Goal: Find specific page/section: Find specific page/section

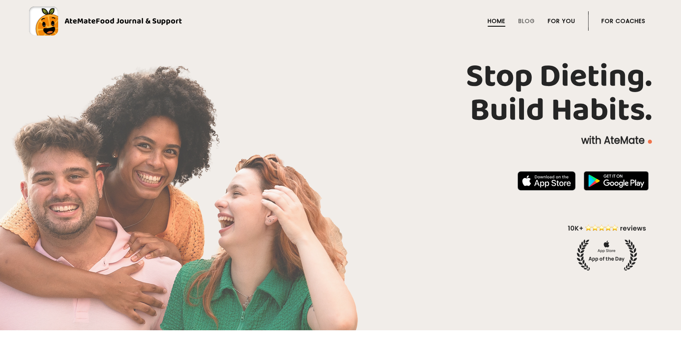
click at [565, 19] on link "For You" at bounding box center [561, 21] width 27 height 6
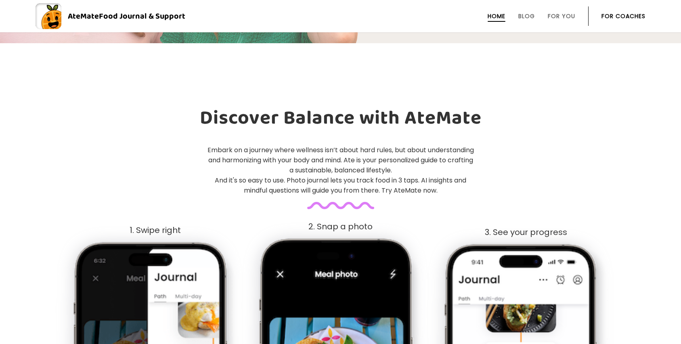
scroll to position [288, 0]
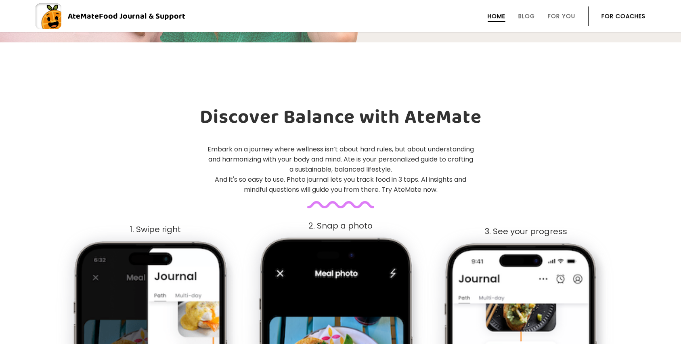
click at [614, 15] on link "For Coaches" at bounding box center [623, 16] width 44 height 6
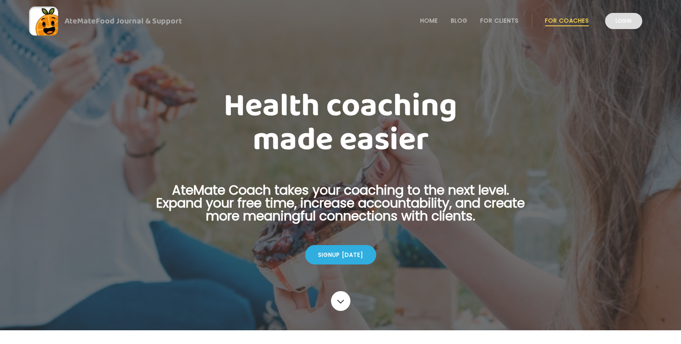
click at [615, 23] on link "Login" at bounding box center [623, 21] width 37 height 16
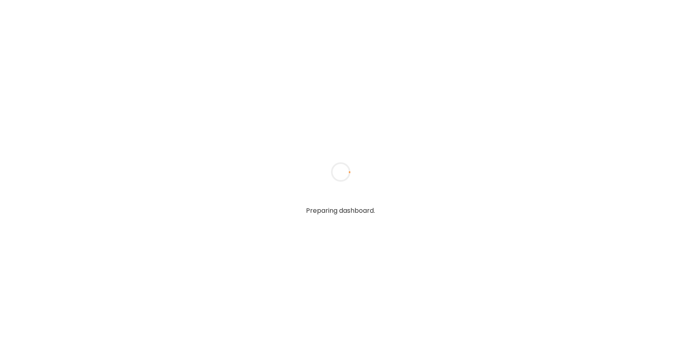
type input "**********"
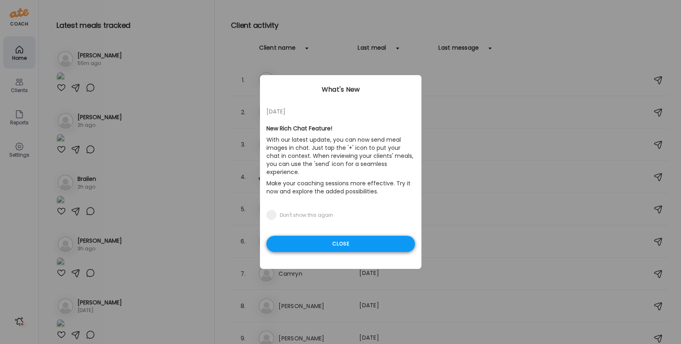
type input "**********"
click at [327, 236] on div "Close" at bounding box center [340, 244] width 149 height 16
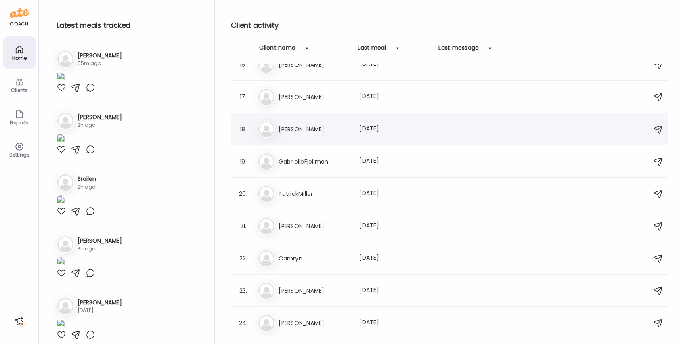
scroll to position [502, 0]
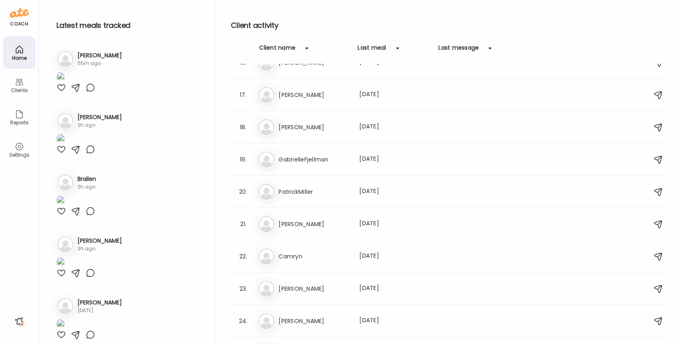
click at [86, 122] on h3 "Raechel" at bounding box center [100, 117] width 44 height 8
click at [65, 145] on img at bounding box center [61, 139] width 8 height 11
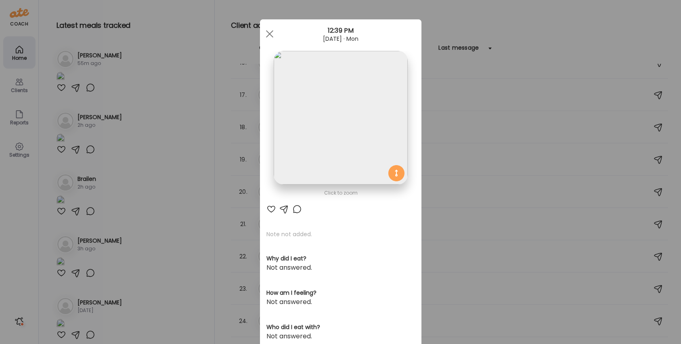
click at [340, 36] on div "Oct 13, 2025 · Mon" at bounding box center [340, 39] width 161 height 6
click at [267, 32] on span at bounding box center [269, 33] width 7 height 7
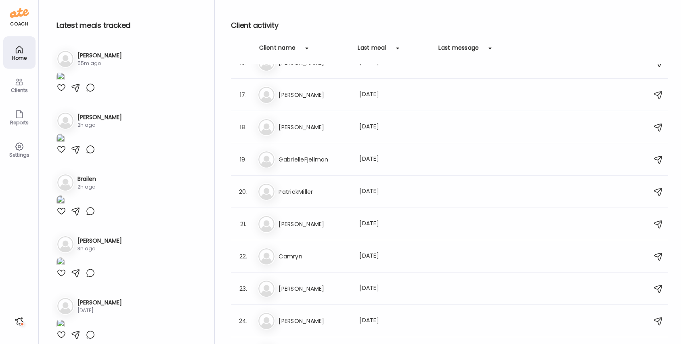
click at [90, 122] on h3 "Raechel" at bounding box center [100, 117] width 44 height 8
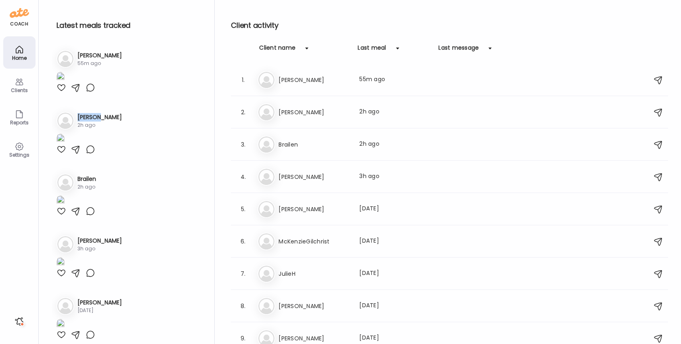
scroll to position [2, 0]
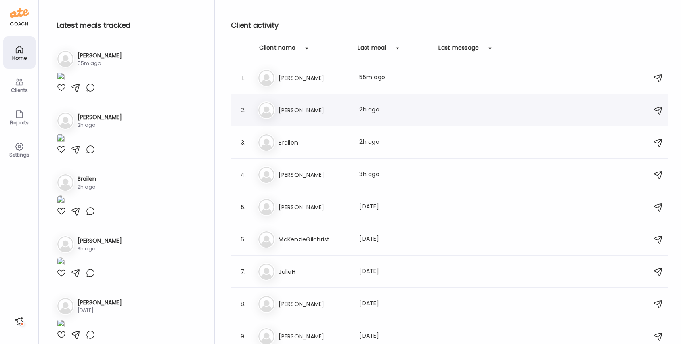
click at [289, 111] on h3 "Raechel" at bounding box center [314, 110] width 71 height 10
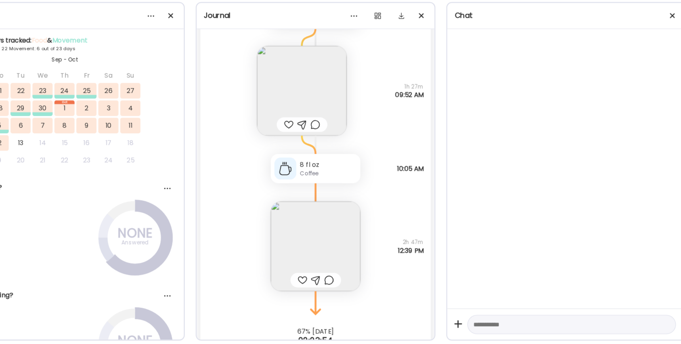
scroll to position [28307, 0]
